Goal: Task Accomplishment & Management: Manage account settings

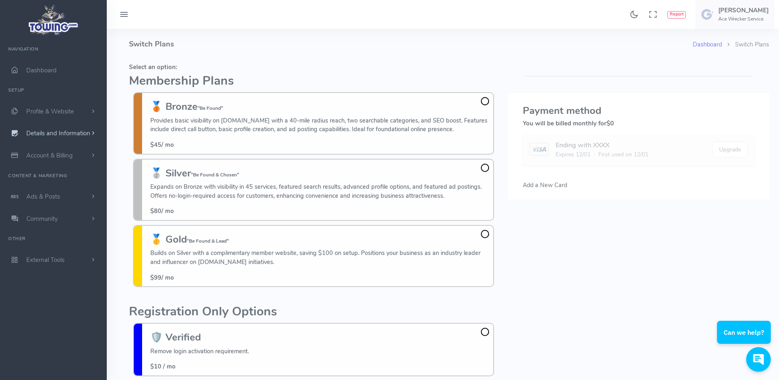
click at [97, 128] on link "Details and Information" at bounding box center [53, 133] width 107 height 22
click at [81, 115] on link "Profile & Website" at bounding box center [53, 111] width 107 height 22
click at [75, 143] on small "What service you provide" at bounding box center [63, 149] width 73 height 16
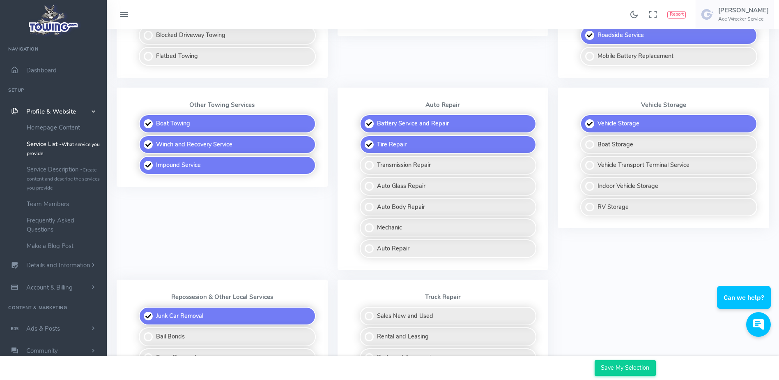
scroll to position [373, 0]
click at [734, 8] on h5 "Melissa Gorham" at bounding box center [743, 10] width 51 height 7
click at [720, 81] on span "Logout" at bounding box center [722, 78] width 18 height 8
